Goal: Find contact information: Find contact information

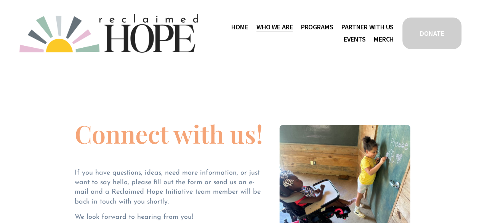
click at [0, 0] on span "Staff & Board" at bounding box center [0, 0] width 0 height 0
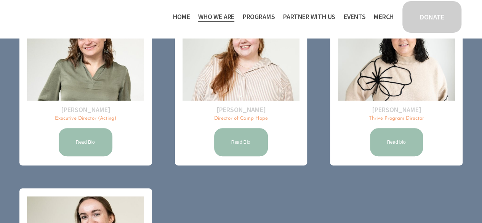
scroll to position [123, 0]
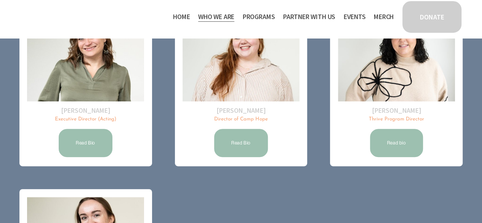
click at [238, 146] on link "Read Bio" at bounding box center [241, 143] width 56 height 30
